Goal: Task Accomplishment & Management: Manage account settings

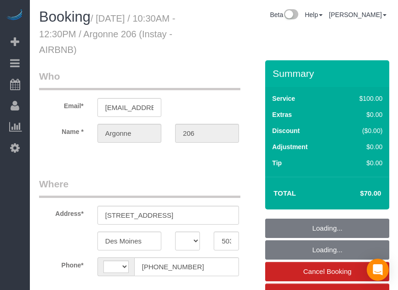
select select "IA"
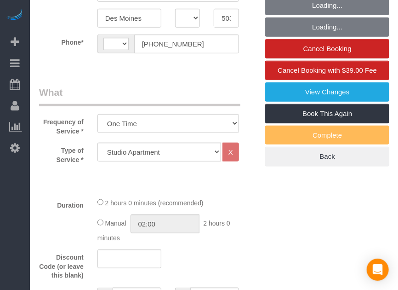
select select "string:[GEOGRAPHIC_DATA]"
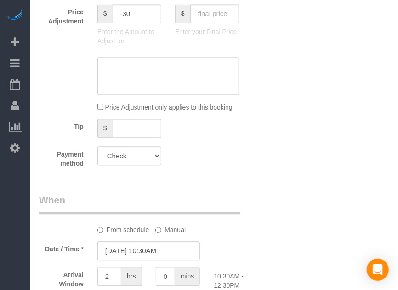
select select "object:663"
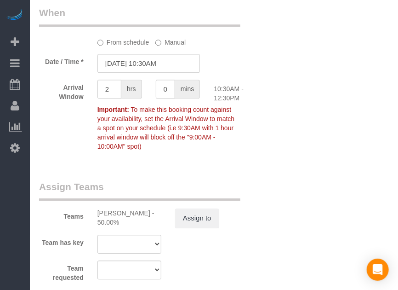
scroll to position [688, 0]
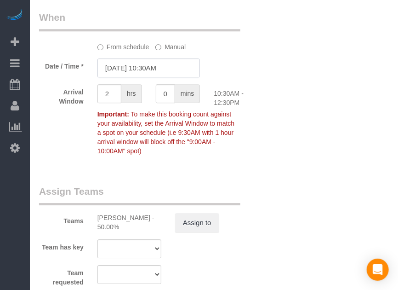
click at [126, 69] on input "[DATE] 10:30AM" at bounding box center [148, 67] width 103 height 19
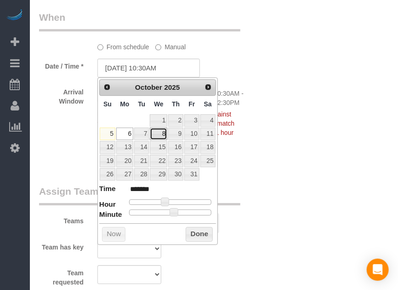
click at [160, 129] on link "8" at bounding box center [158, 133] width 17 height 12
type input "[DATE] 10:30AM"
click at [204, 235] on button "Done" at bounding box center [199, 234] width 27 height 15
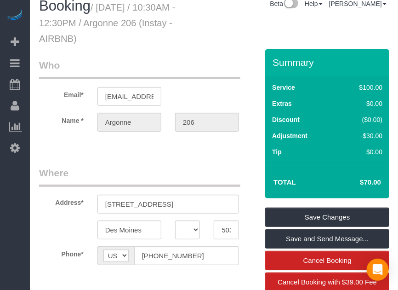
scroll to position [0, 0]
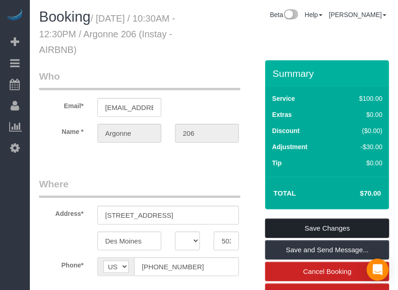
click at [313, 225] on link "Save Changes" at bounding box center [327, 227] width 124 height 19
